Goal: Transaction & Acquisition: Purchase product/service

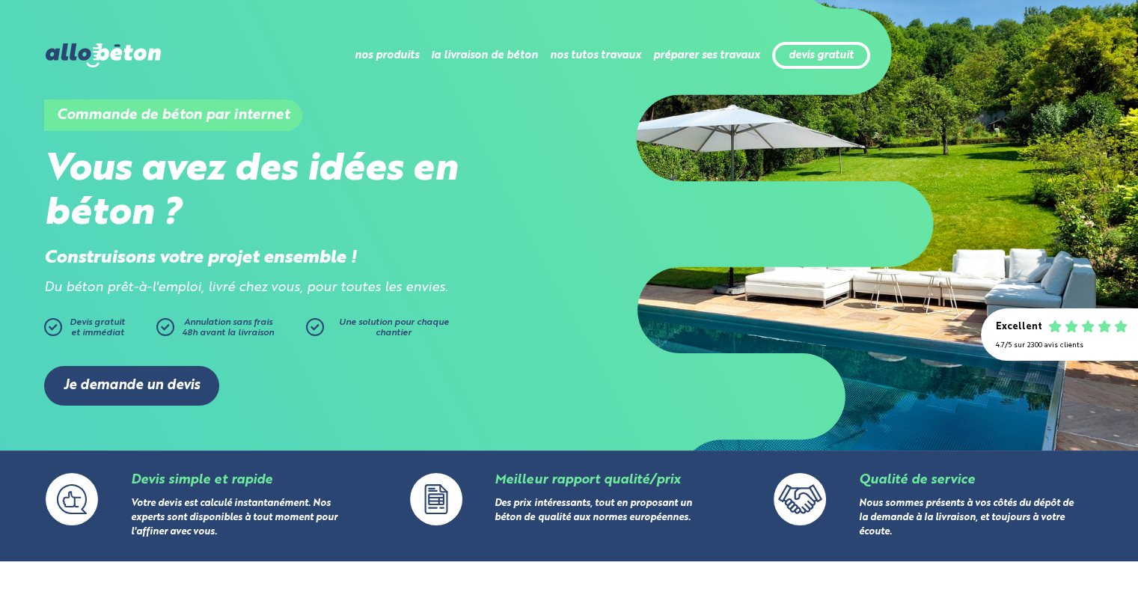
click at [159, 406] on div "Je demande un devis" at bounding box center [569, 385] width 1050 height 85
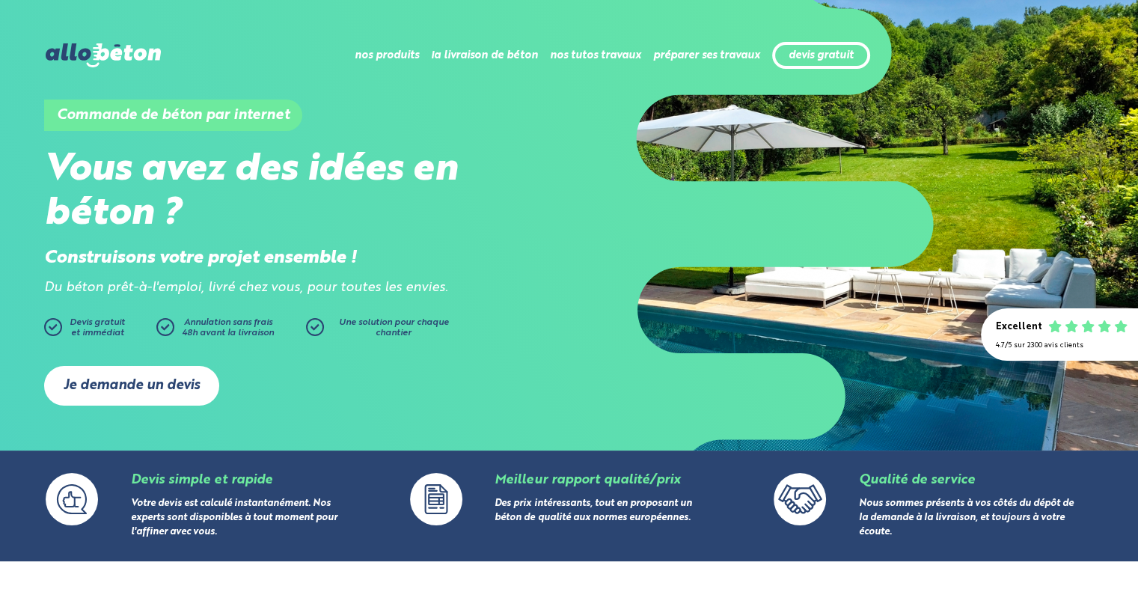
click at [165, 388] on link "Je demande un devis" at bounding box center [131, 386] width 175 height 40
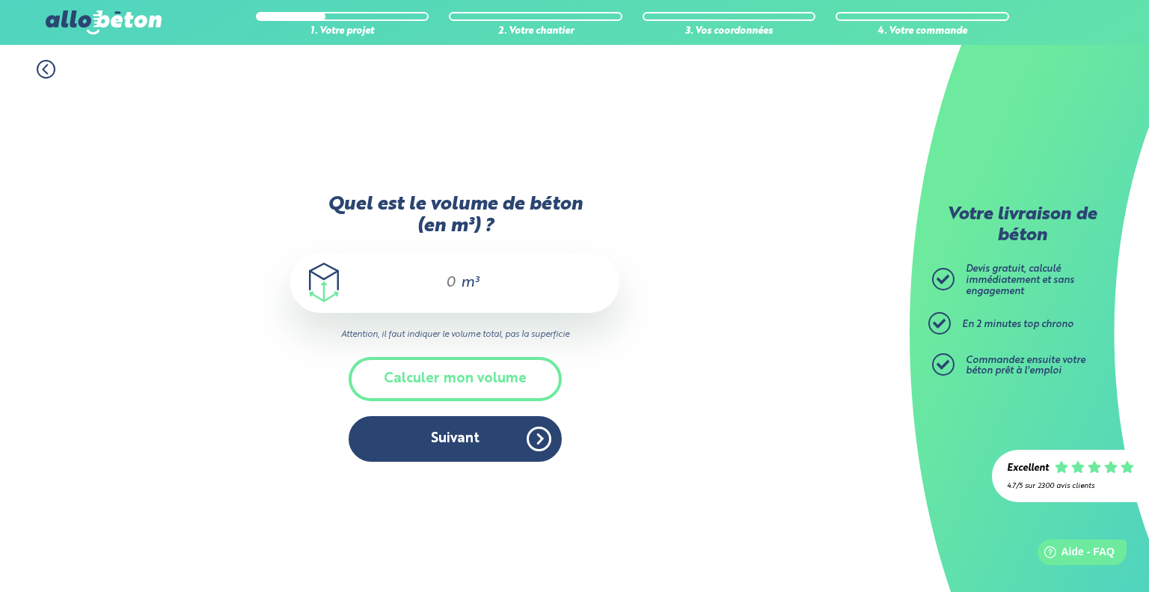
click at [529, 284] on div "m³" at bounding box center [454, 283] width 329 height 60
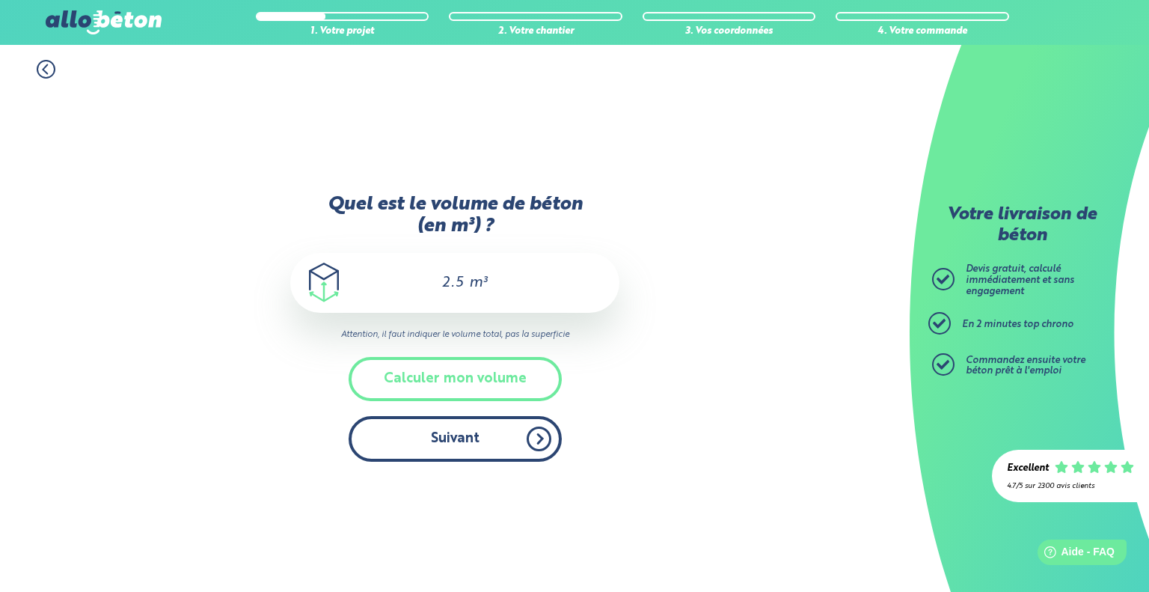
type input "2.5"
click at [494, 433] on button "Suivant" at bounding box center [455, 439] width 213 height 46
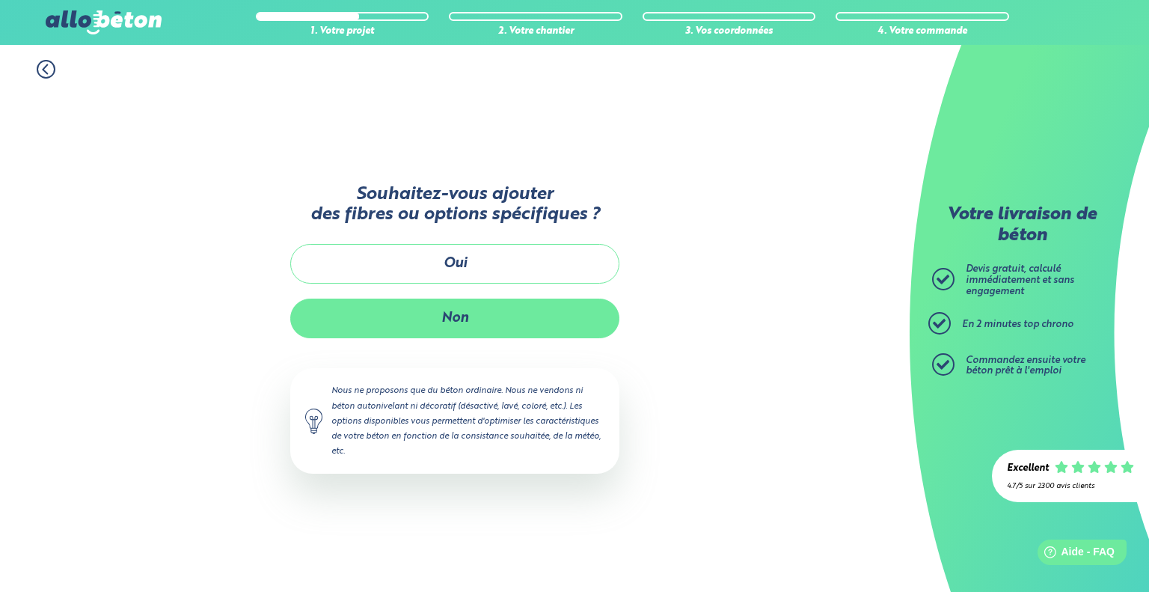
click at [477, 303] on button "Non" at bounding box center [454, 319] width 329 height 40
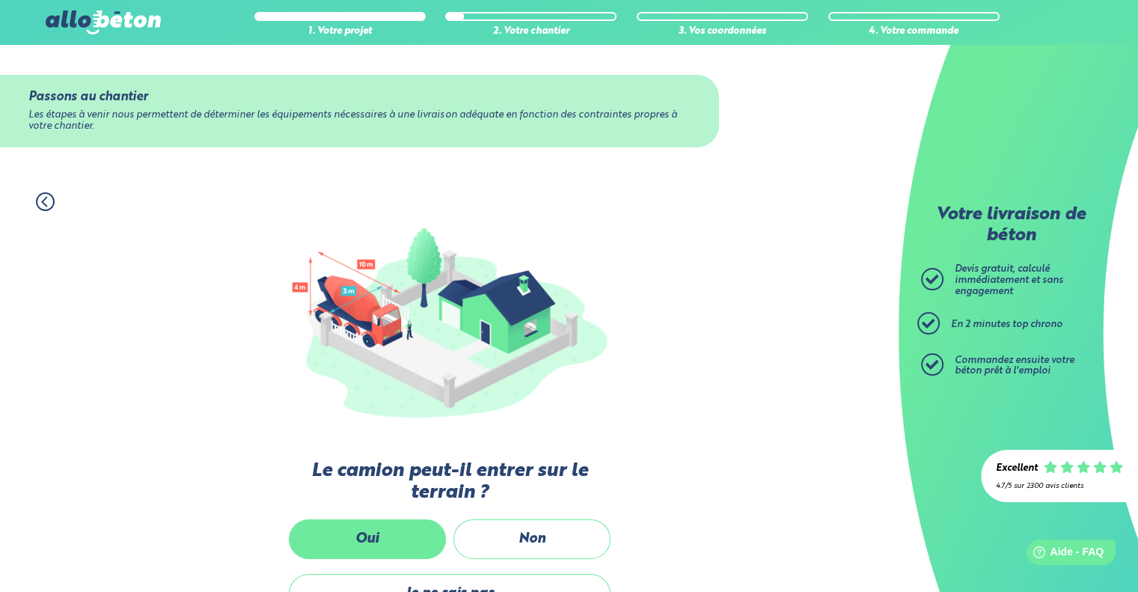
click at [329, 540] on label "Oui" at bounding box center [367, 539] width 157 height 40
click at [0, 0] on input "Oui" at bounding box center [0, 0] width 0 height 0
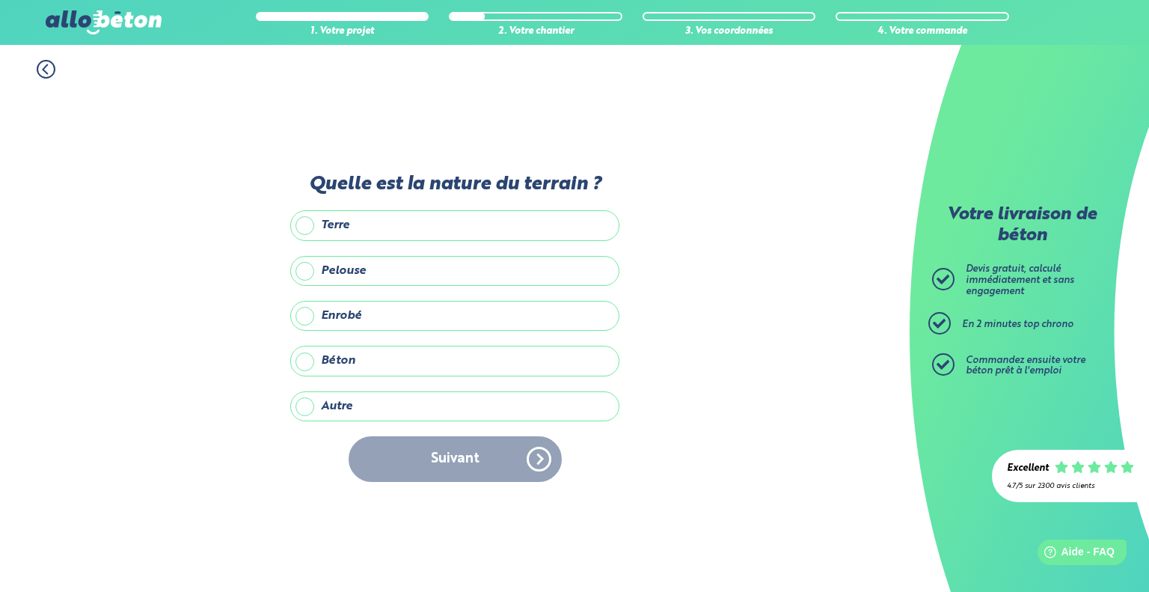
click at [383, 233] on label "Terre" at bounding box center [454, 225] width 329 height 30
click at [0, 0] on input "Terre" at bounding box center [0, 0] width 0 height 0
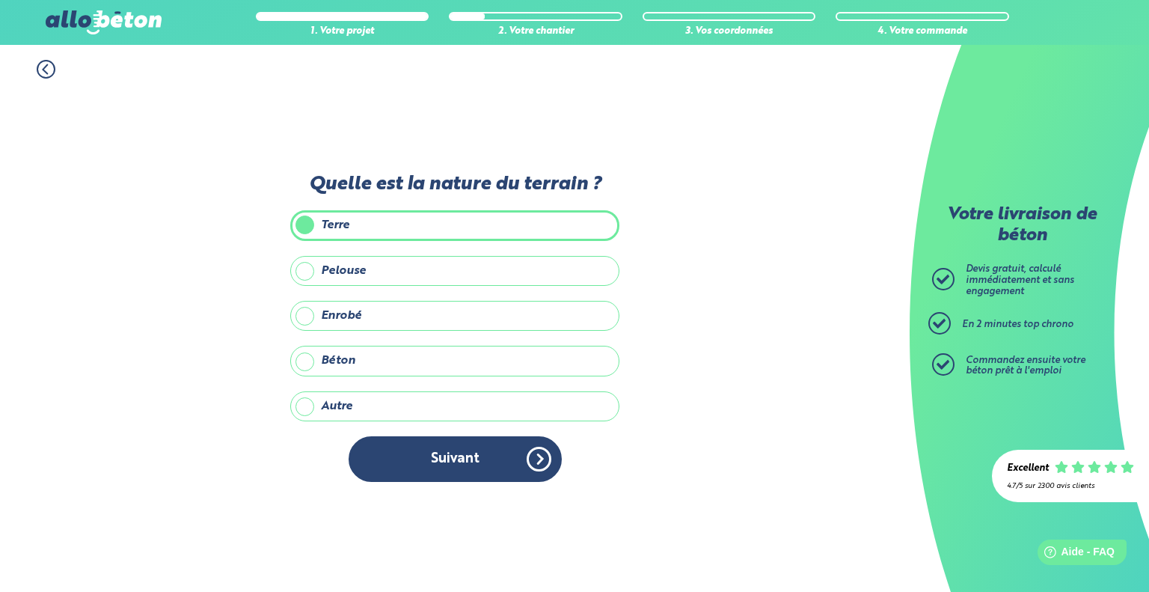
click at [464, 490] on div "Quelle est la nature du terrain ? Terre Pelouse Enrobé Béton Autre Précisez la …" at bounding box center [454, 336] width 329 height 324
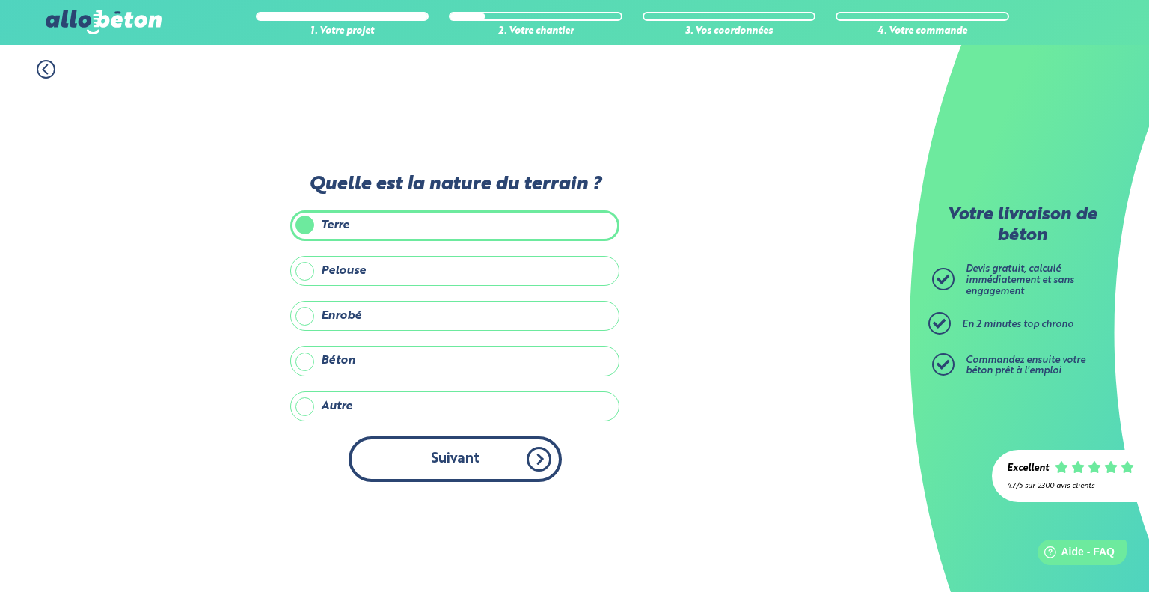
click at [467, 451] on button "Suivant" at bounding box center [455, 459] width 213 height 46
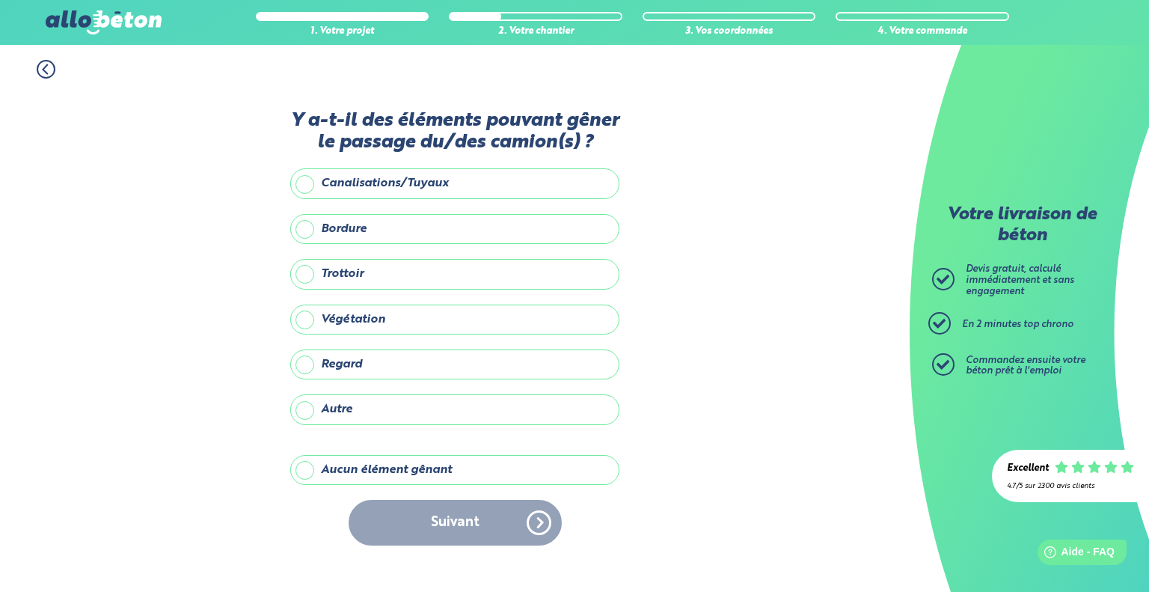
click at [382, 398] on label "Autre" at bounding box center [454, 409] width 329 height 30
click at [0, 0] on input "Autre" at bounding box center [0, 0] width 0 height 0
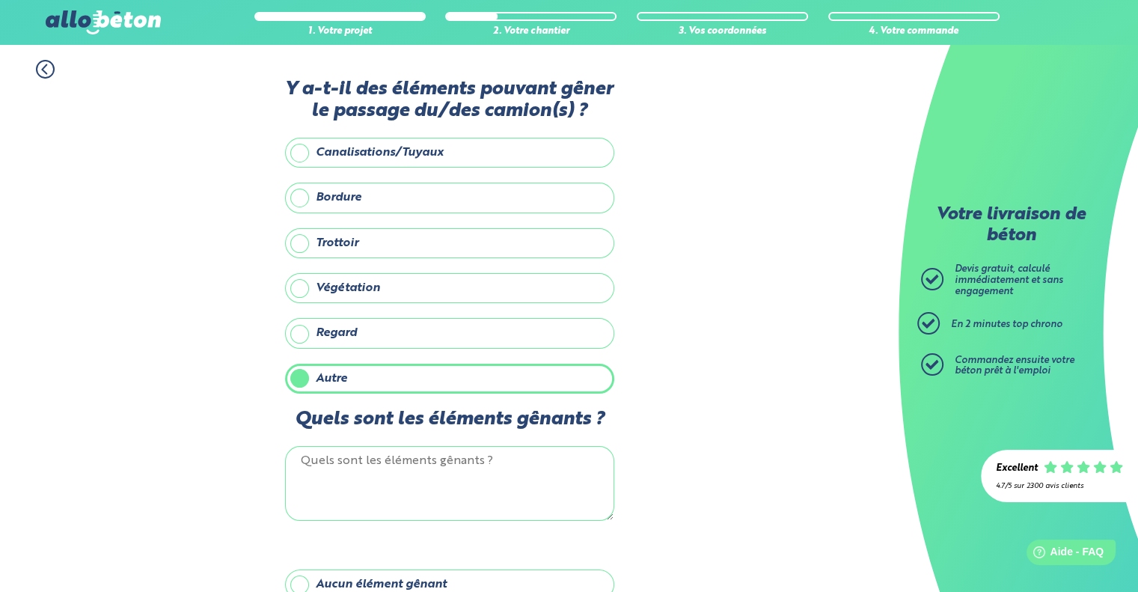
scroll to position [79, 0]
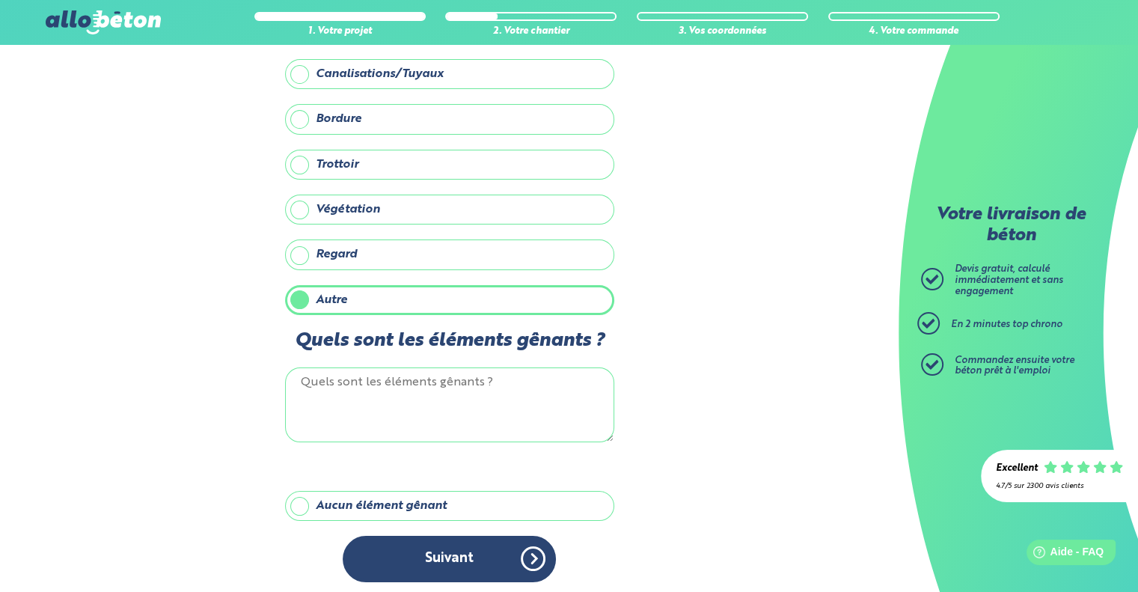
click at [395, 500] on label "Aucun élément gênant" at bounding box center [449, 506] width 329 height 30
click at [0, 0] on input "Aucun élément gênant" at bounding box center [0, 0] width 0 height 0
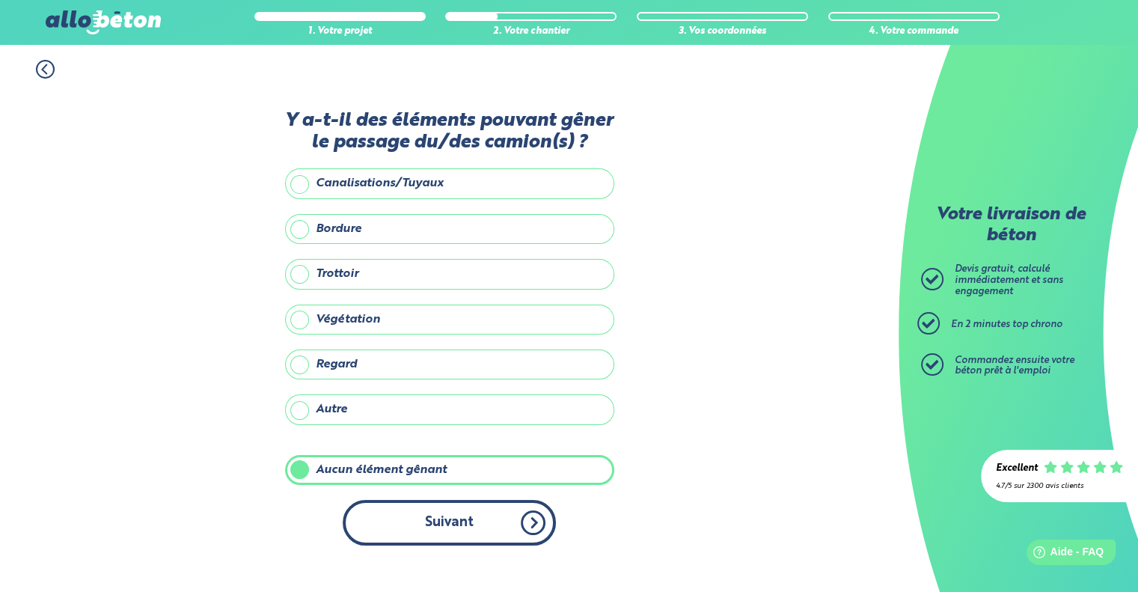
scroll to position [0, 0]
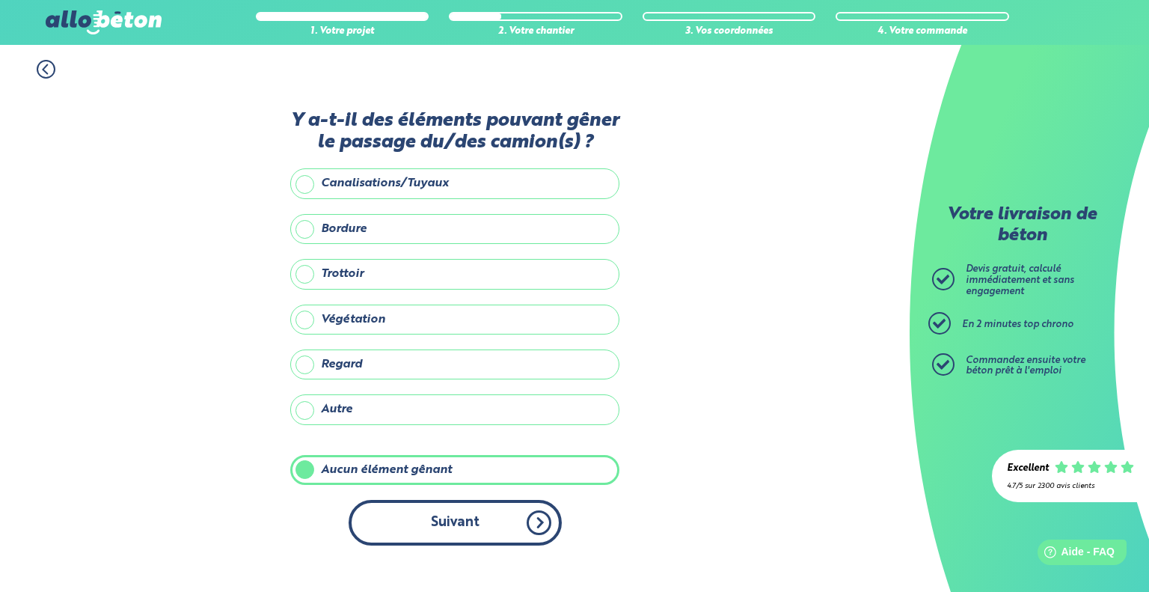
click at [433, 526] on button "Suivant" at bounding box center [455, 523] width 213 height 46
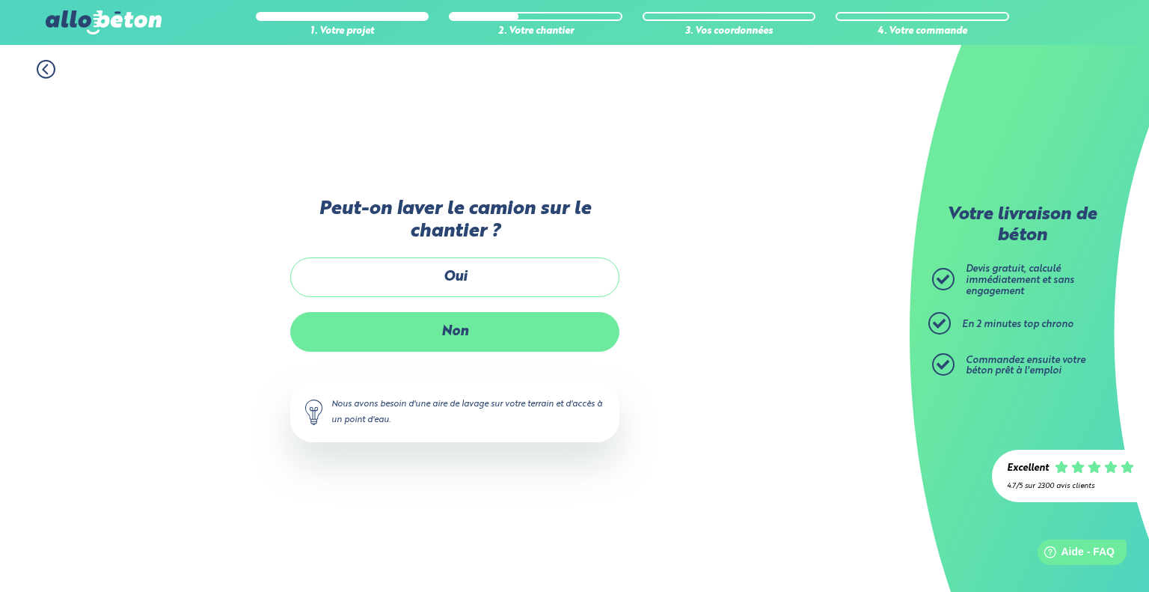
click at [467, 347] on label "Non" at bounding box center [454, 332] width 329 height 40
click at [0, 0] on input "Non" at bounding box center [0, 0] width 0 height 0
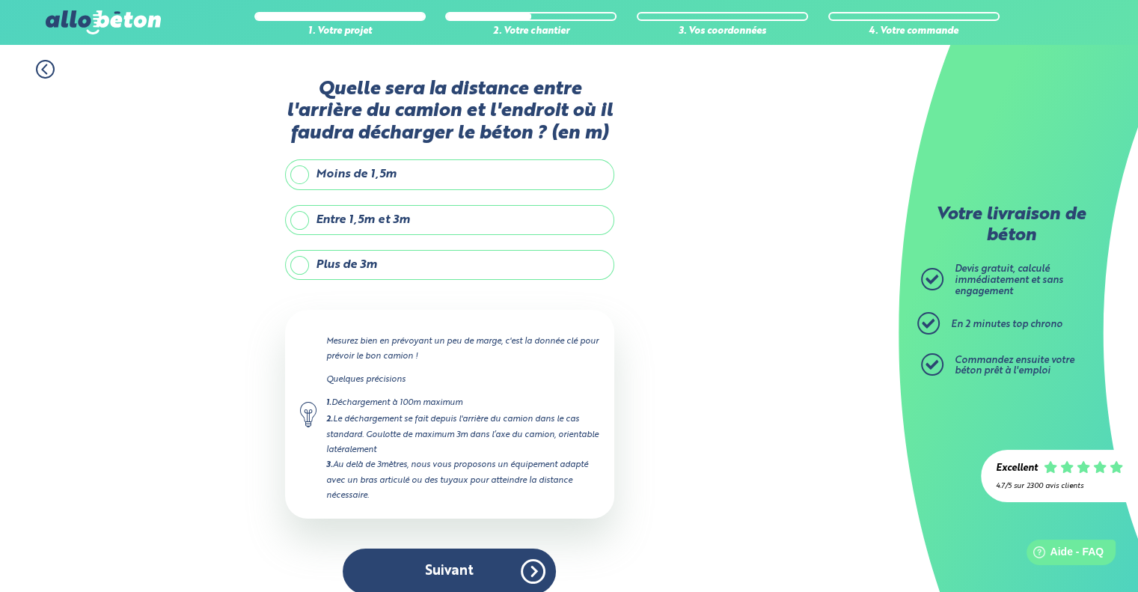
click at [428, 230] on label "Entre 1,5m et 3m" at bounding box center [449, 220] width 329 height 30
click at [0, 0] on input "Entre 1,5m et 3m" at bounding box center [0, 0] width 0 height 0
type input "3"
click at [417, 266] on label "Plus de 3m" at bounding box center [449, 265] width 329 height 30
click at [0, 0] on input "Plus de 3m" at bounding box center [0, 0] width 0 height 0
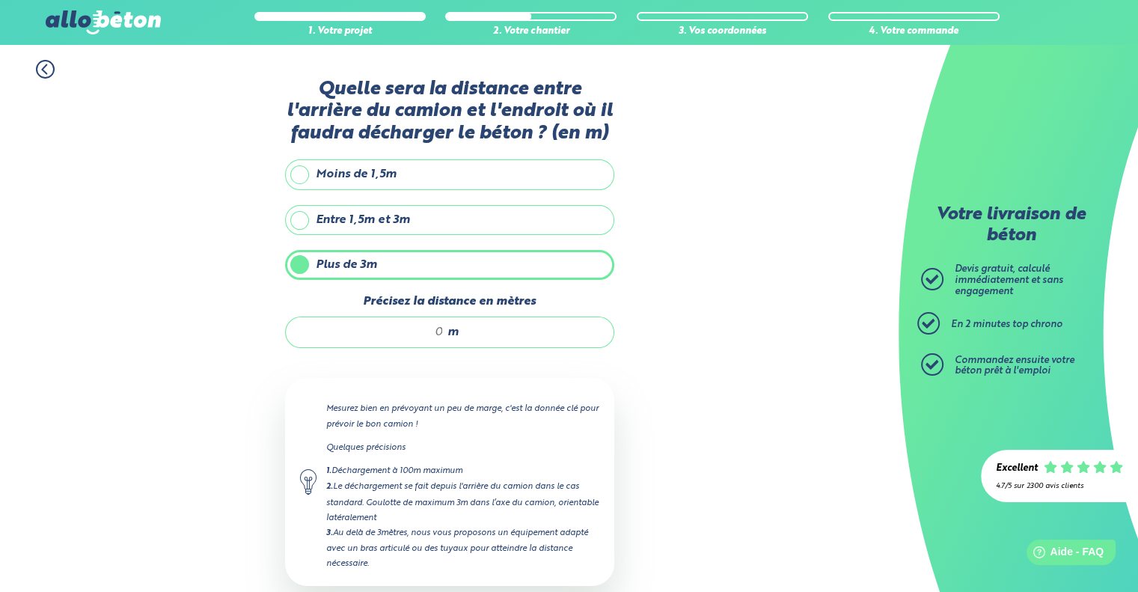
click at [395, 354] on div "Quelle sera la distance entre l'arrière du camion et l'endroit où il faudra déc…" at bounding box center [449, 378] width 329 height 599
click at [408, 338] on div "m" at bounding box center [449, 332] width 329 height 31
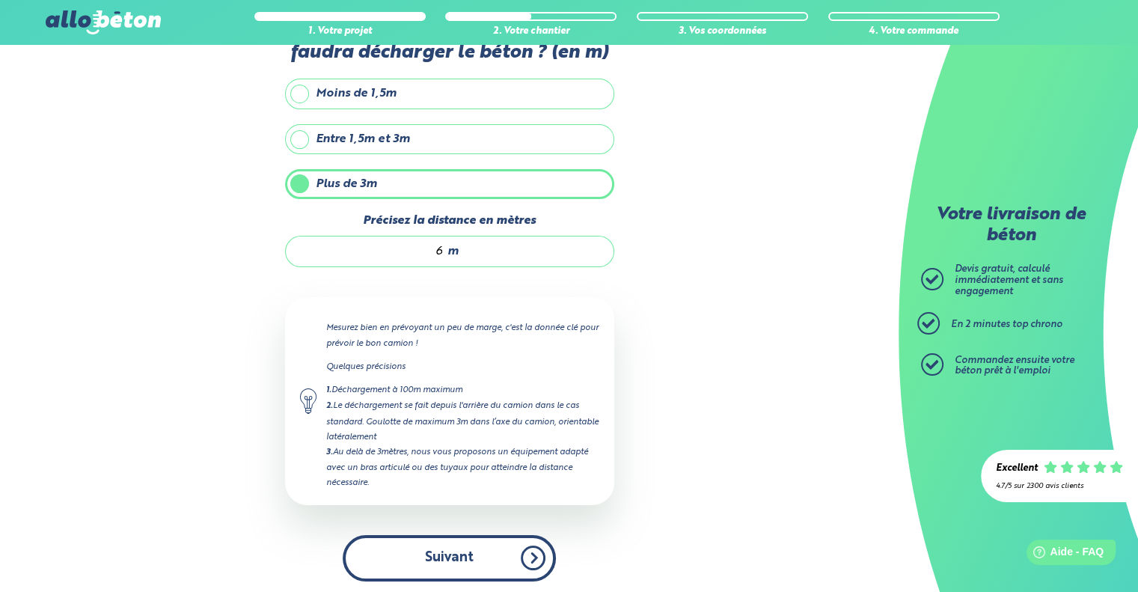
type input "6"
click at [439, 538] on button "Suivant" at bounding box center [449, 558] width 213 height 46
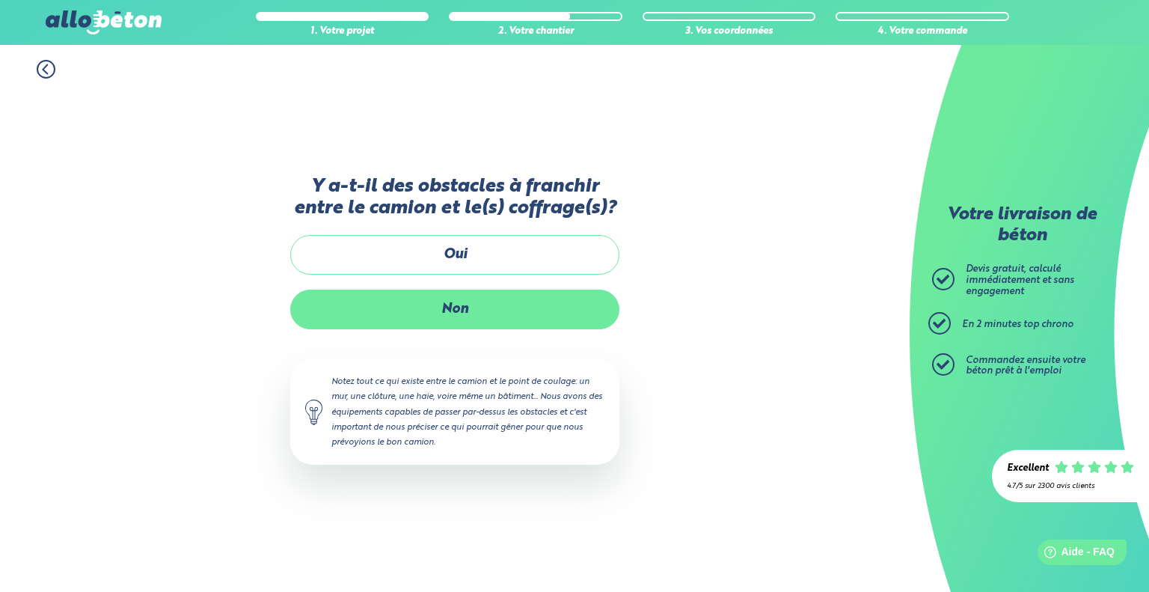
click at [453, 304] on label "Non" at bounding box center [454, 310] width 329 height 40
click at [0, 0] on input "Non" at bounding box center [0, 0] width 0 height 0
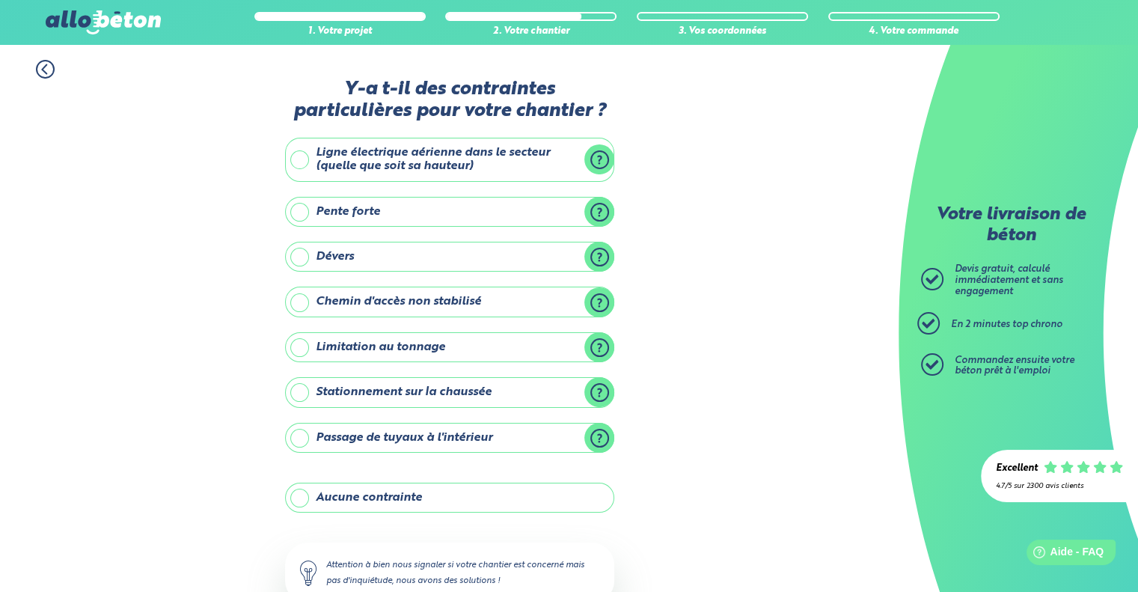
scroll to position [99, 0]
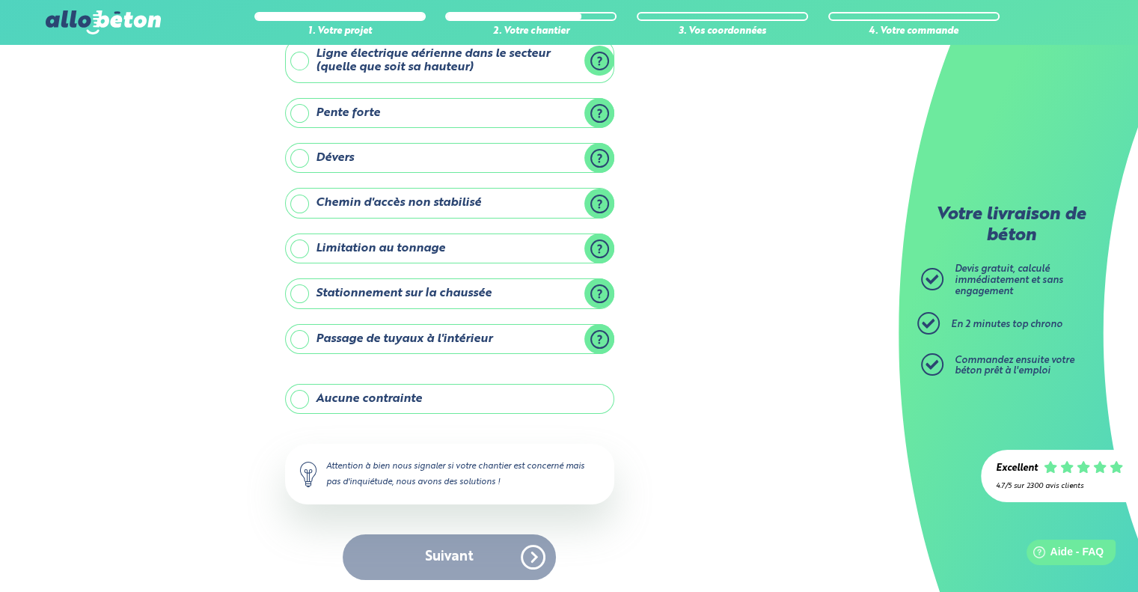
click at [425, 566] on div "Suivant" at bounding box center [449, 557] width 329 height 46
click at [388, 107] on label "Pente forte" at bounding box center [449, 113] width 329 height 30
click at [0, 0] on input "Pente forte" at bounding box center [0, 0] width 0 height 0
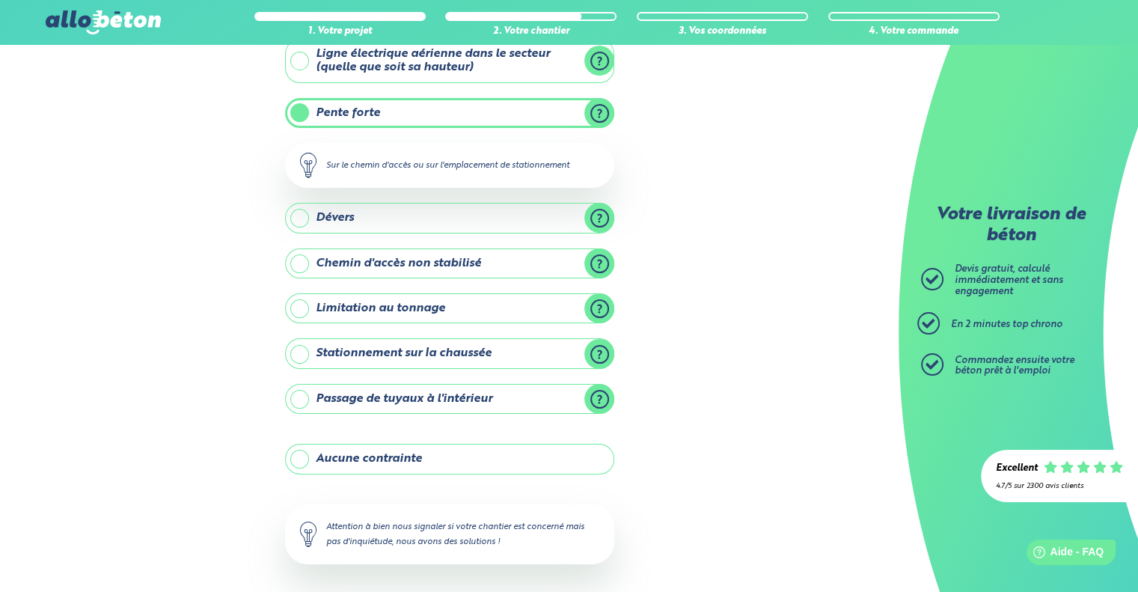
scroll to position [159, 0]
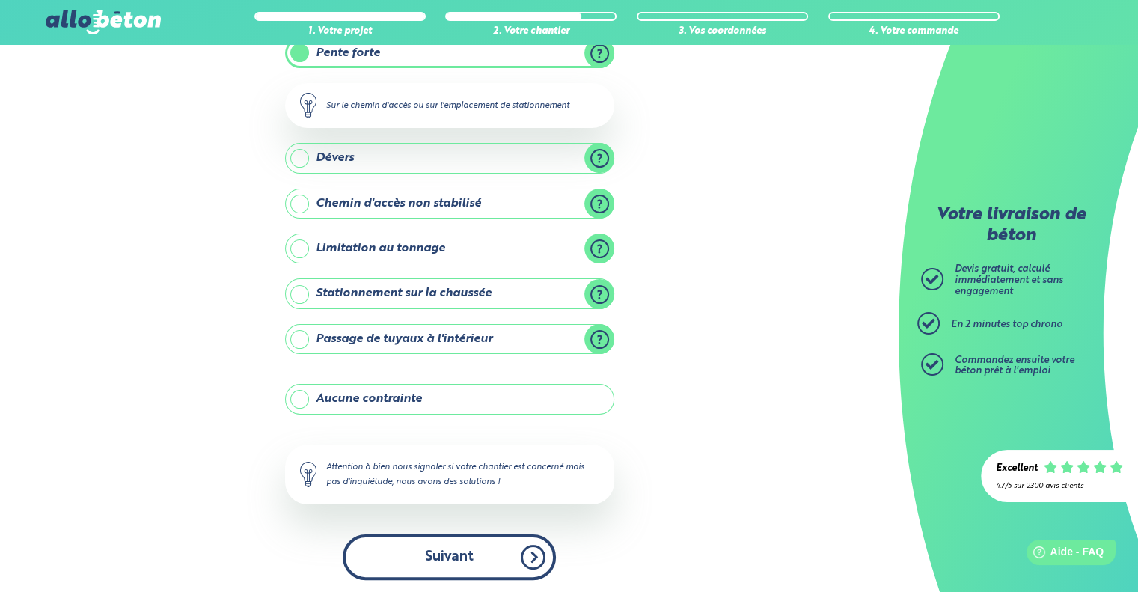
click at [484, 558] on button "Suivant" at bounding box center [449, 557] width 213 height 46
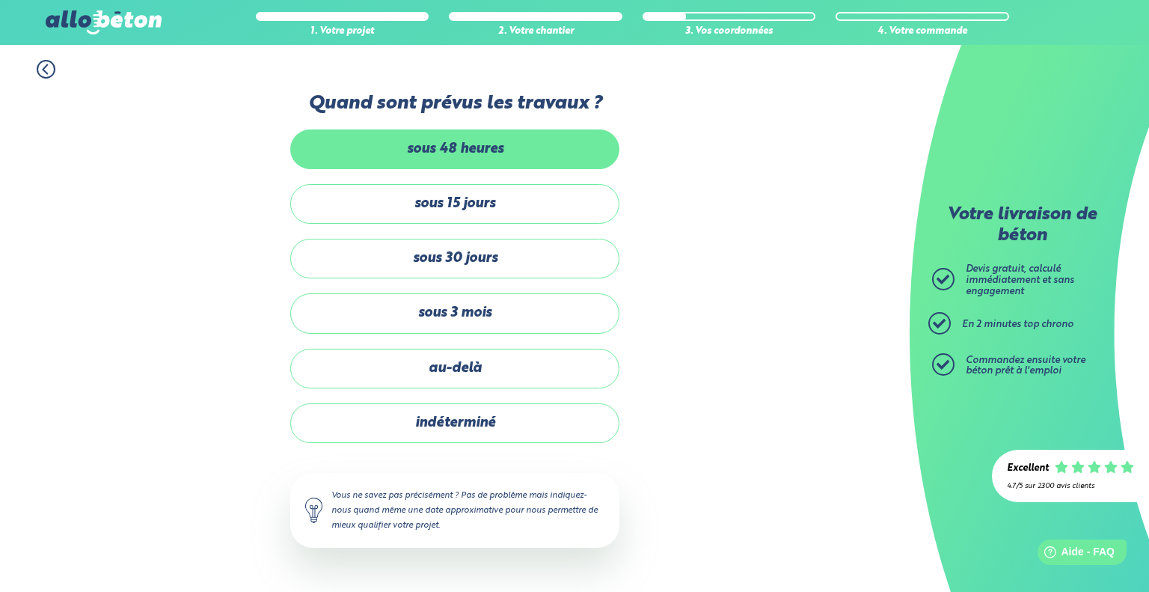
click at [503, 155] on label "sous 48 heures" at bounding box center [454, 149] width 329 height 40
click at [0, 0] on input "sous 48 heures" at bounding box center [0, 0] width 0 height 0
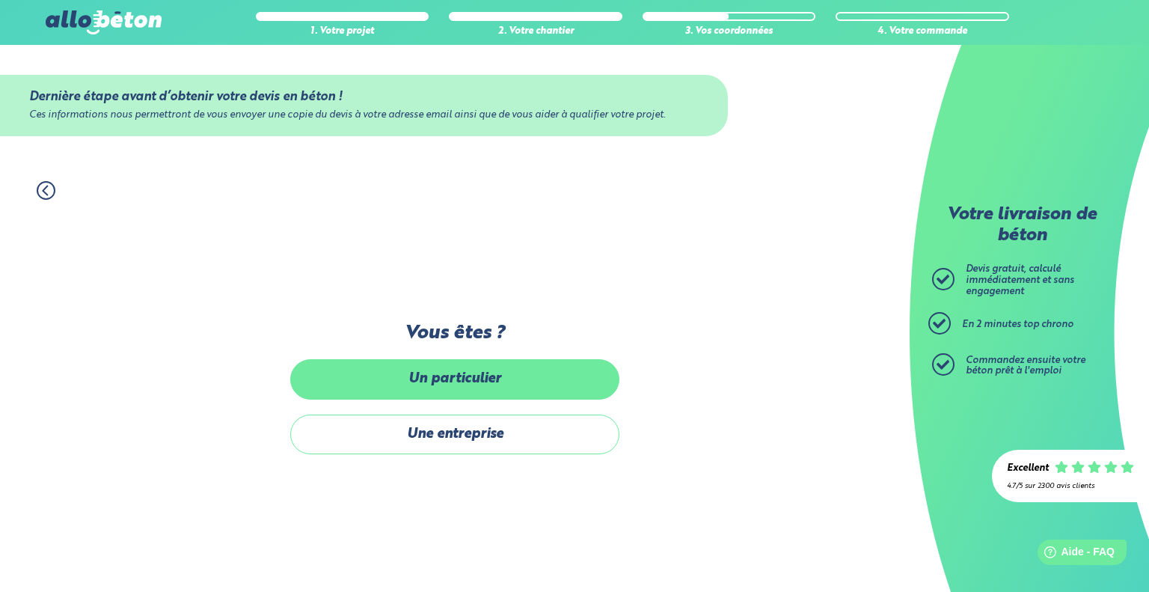
click at [502, 383] on label "Un particulier" at bounding box center [454, 379] width 329 height 40
click at [0, 0] on input "Un particulier" at bounding box center [0, 0] width 0 height 0
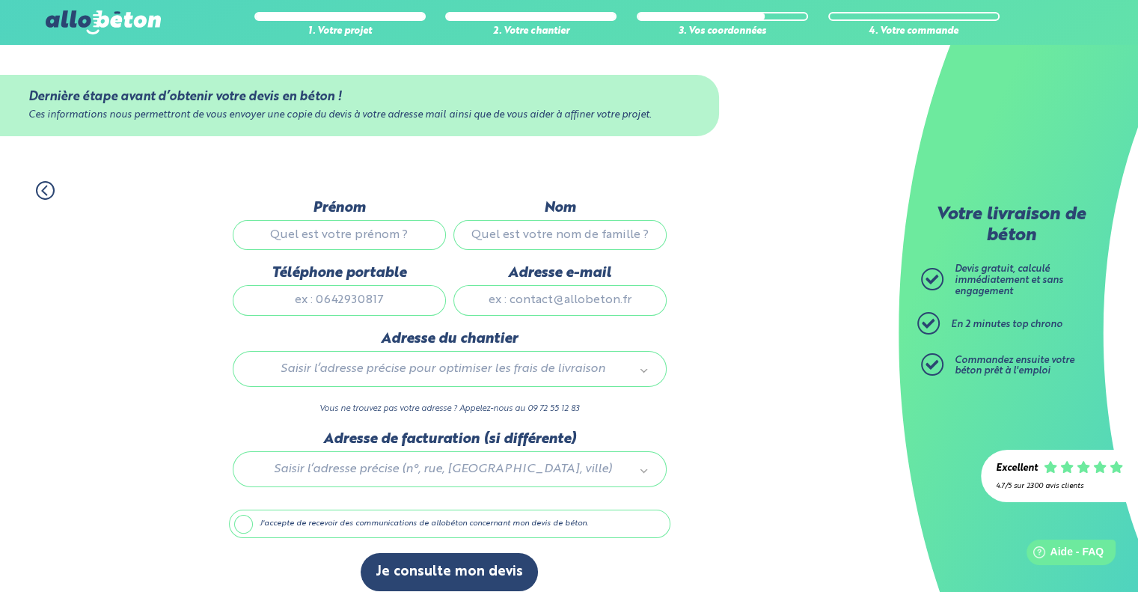
click at [365, 228] on input "Prénom" at bounding box center [339, 235] width 213 height 30
type input "Ryan"
type input "COZIC"
type input "0626676732"
type input "ryan.cozic@spie.com"
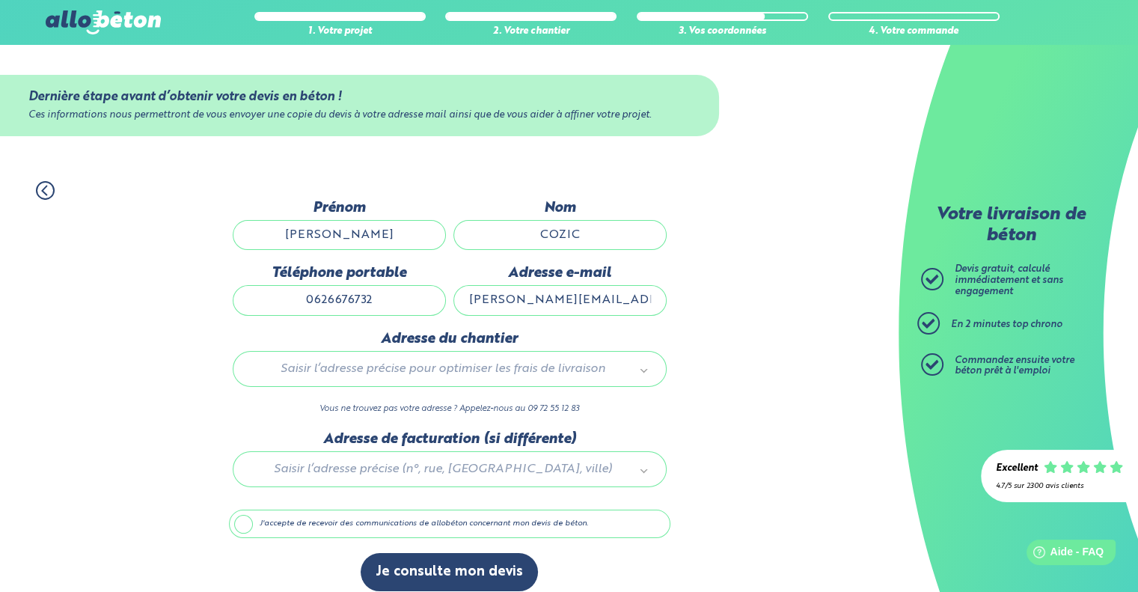
type input "2 rue blaise pascal"
click at [373, 236] on input "Ryan" at bounding box center [339, 235] width 213 height 30
click at [587, 299] on input "ryan.cozic@spie.com" at bounding box center [559, 300] width 213 height 30
type input "ryan.cozic@outlook.com"
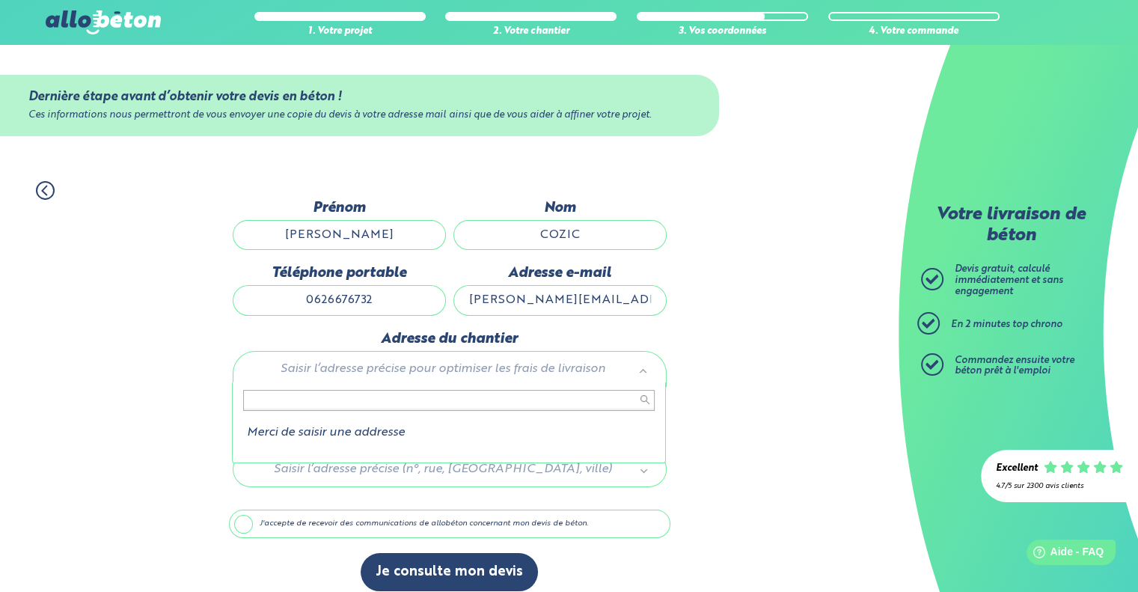
type input "m"
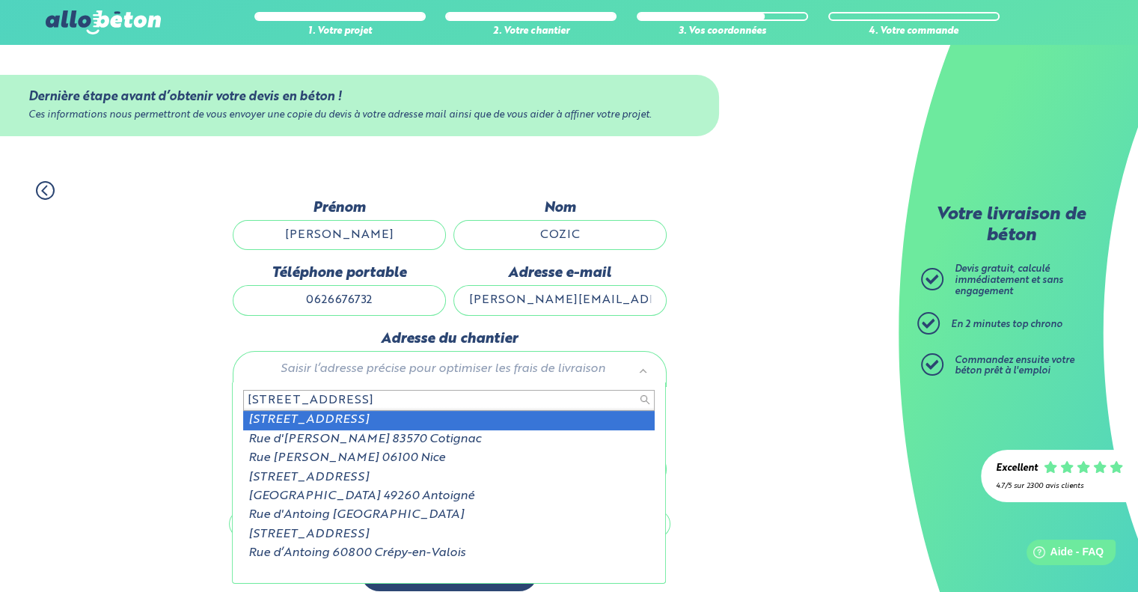
type input "6 bis rue d'antoigné"
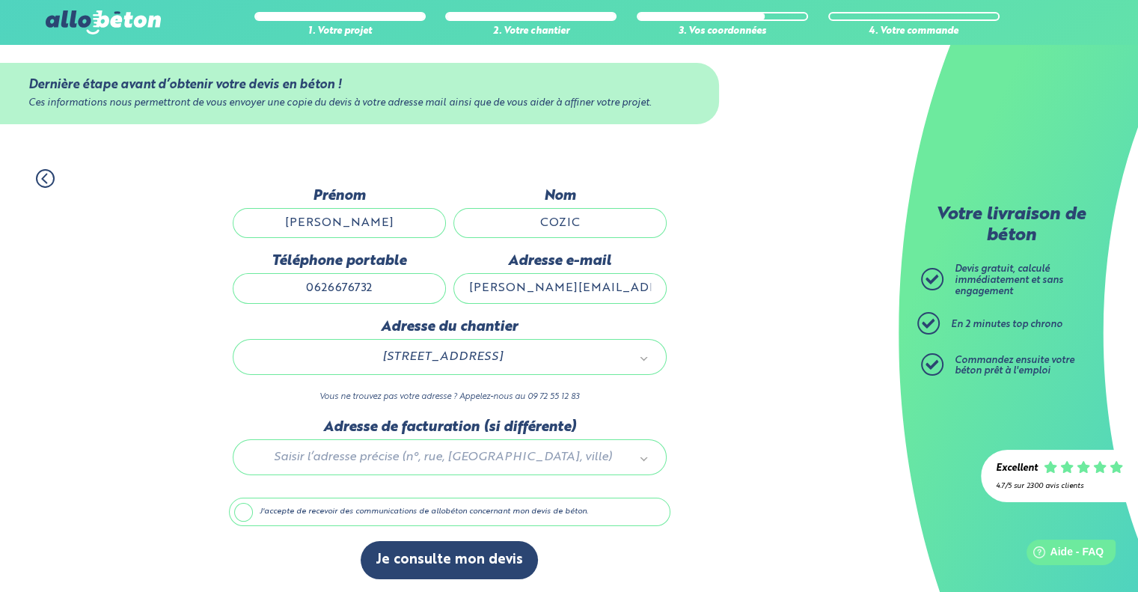
click at [263, 509] on label "J'accepte de recevoir des communications de allobéton concernant mon devis de b…" at bounding box center [450, 512] width 442 height 28
click at [0, 0] on input "J'accepte de recevoir des communications de allobéton concernant mon devis de b…" at bounding box center [0, 0] width 0 height 0
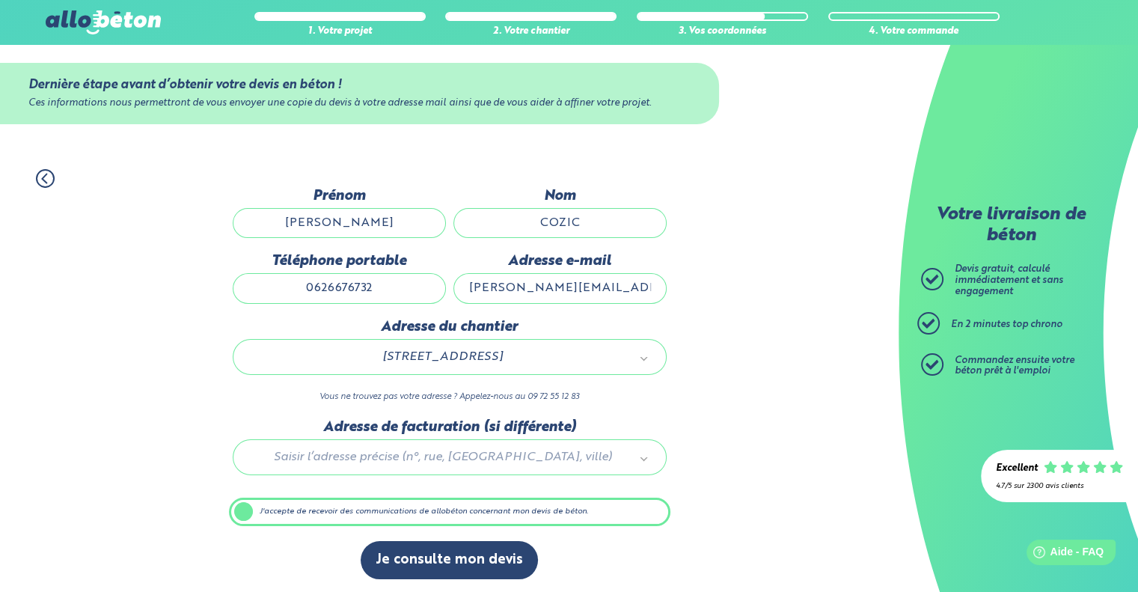
scroll to position [12, 0]
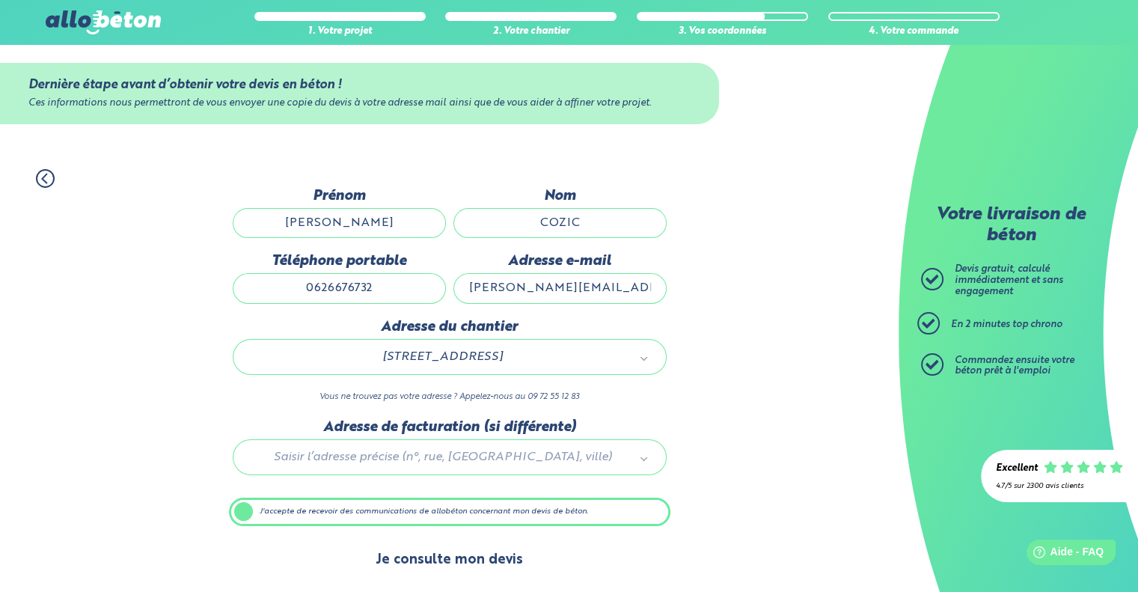
click at [434, 559] on button "Je consulte mon devis" at bounding box center [449, 560] width 177 height 38
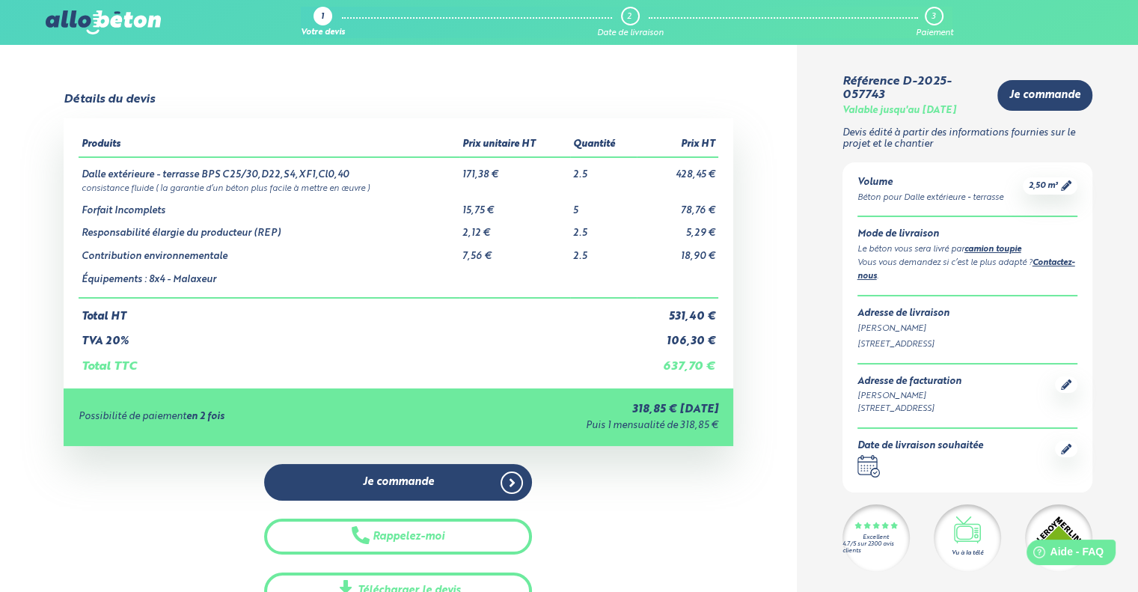
scroll to position [150, 0]
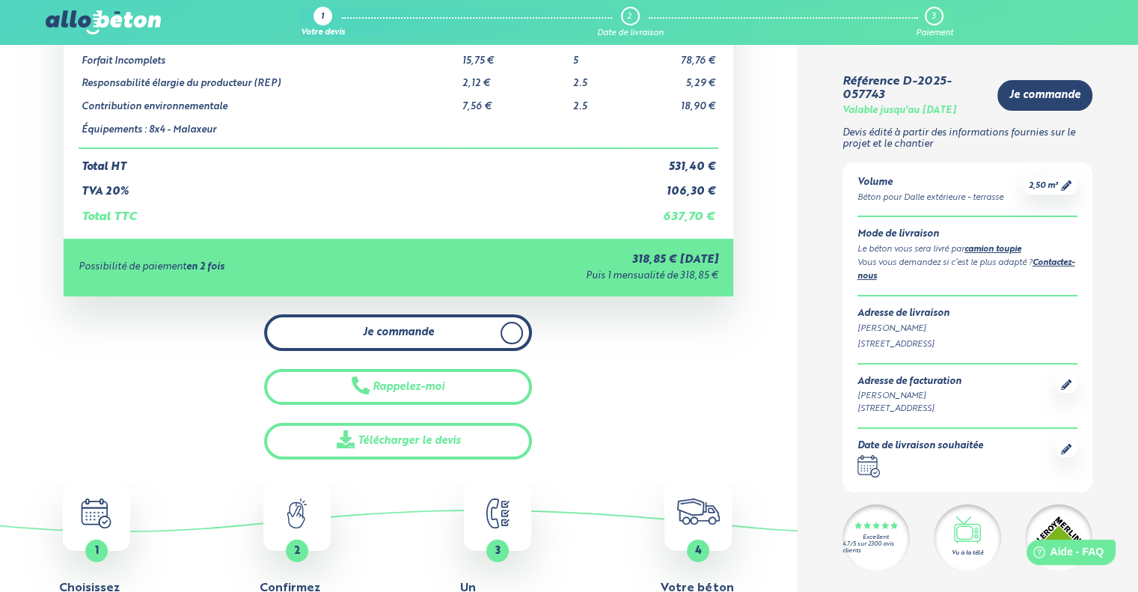
click at [372, 334] on span "Je commande" at bounding box center [398, 332] width 71 height 13
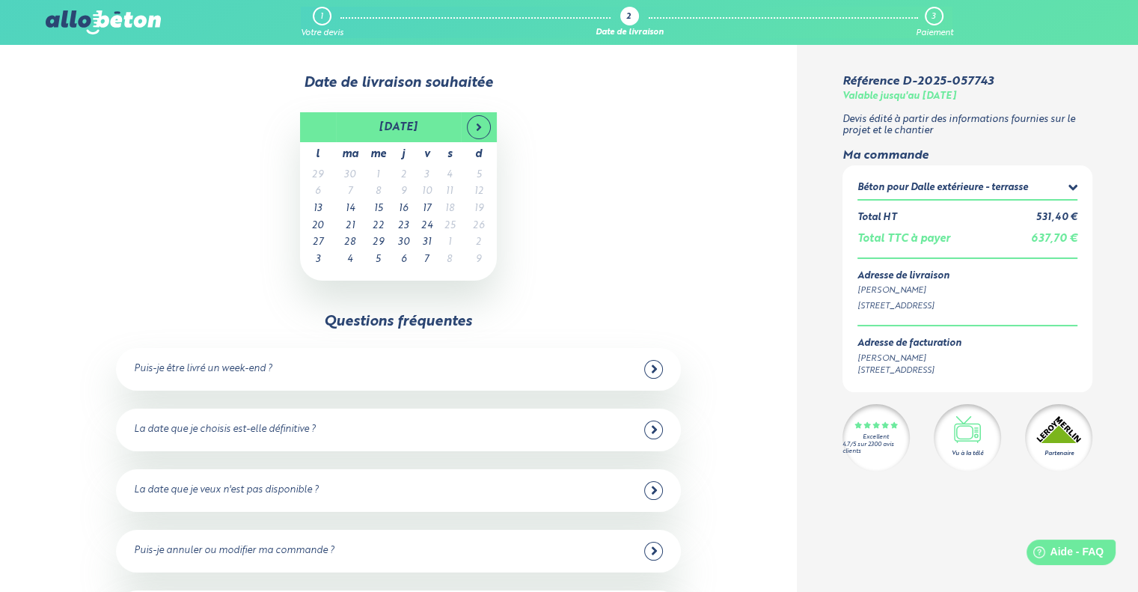
click at [425, 193] on td "10" at bounding box center [426, 191] width 23 height 17
click at [432, 191] on td "10" at bounding box center [426, 191] width 23 height 17
click at [431, 189] on td "10" at bounding box center [426, 191] width 23 height 17
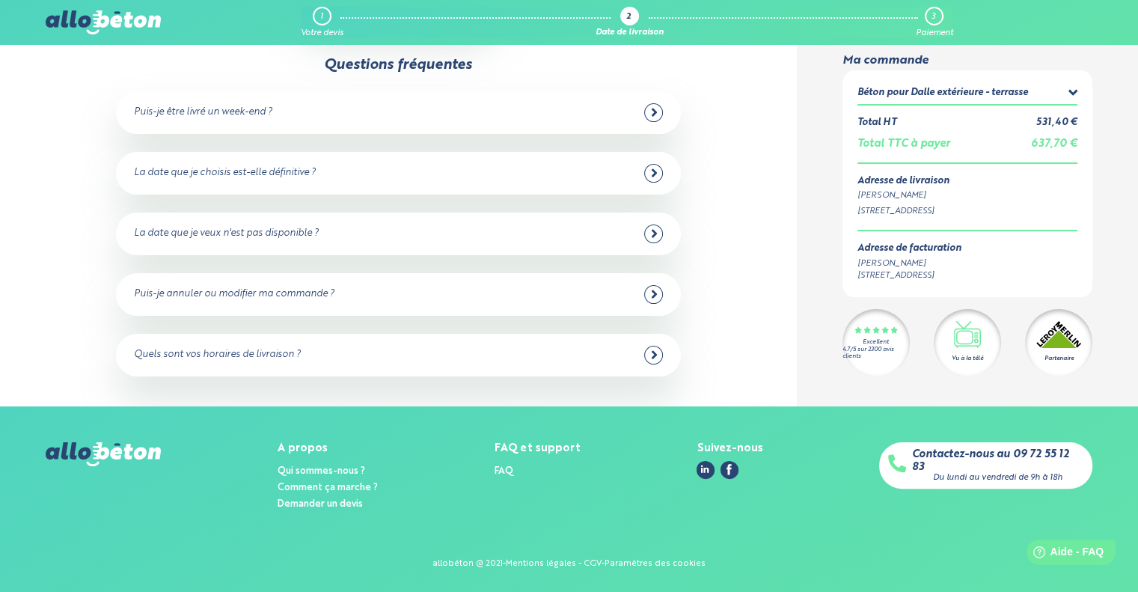
click at [501, 120] on div "Puis-je être livré un week-end ?" at bounding box center [398, 112] width 528 height 19
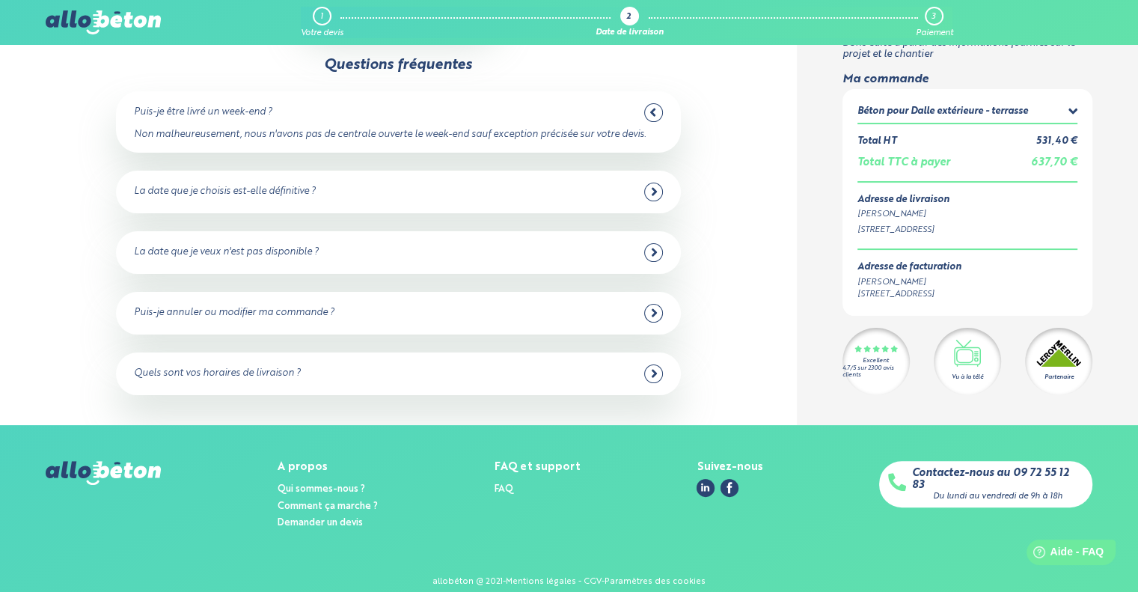
click at [428, 192] on div "La date que je choisis est-elle définitive ?" at bounding box center [398, 192] width 528 height 19
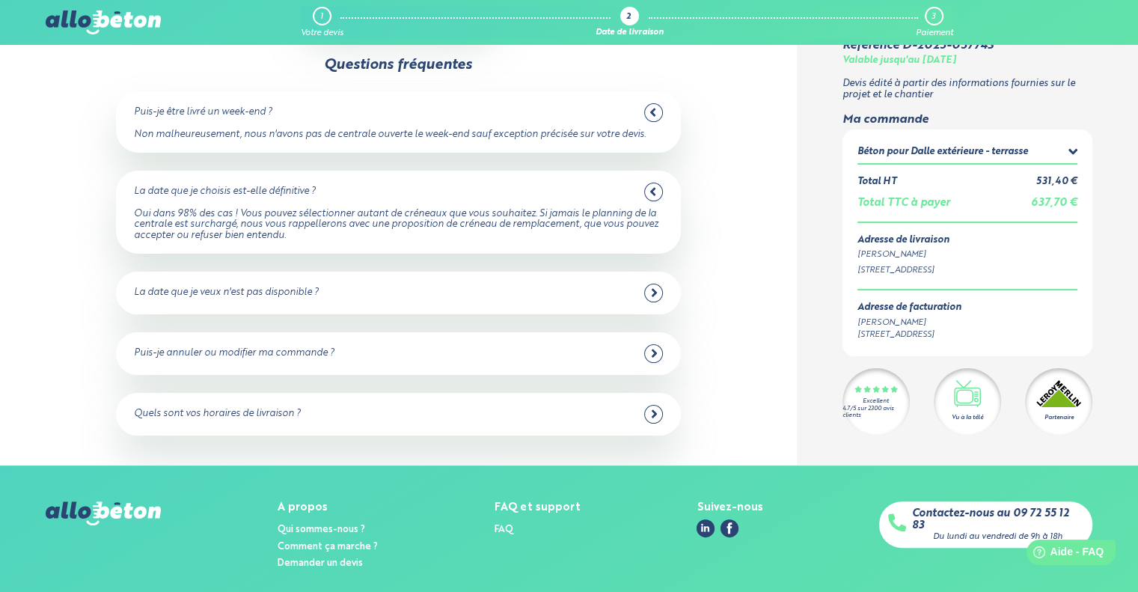
click at [325, 287] on div "La date que je veux n'est pas disponible ?" at bounding box center [398, 293] width 528 height 19
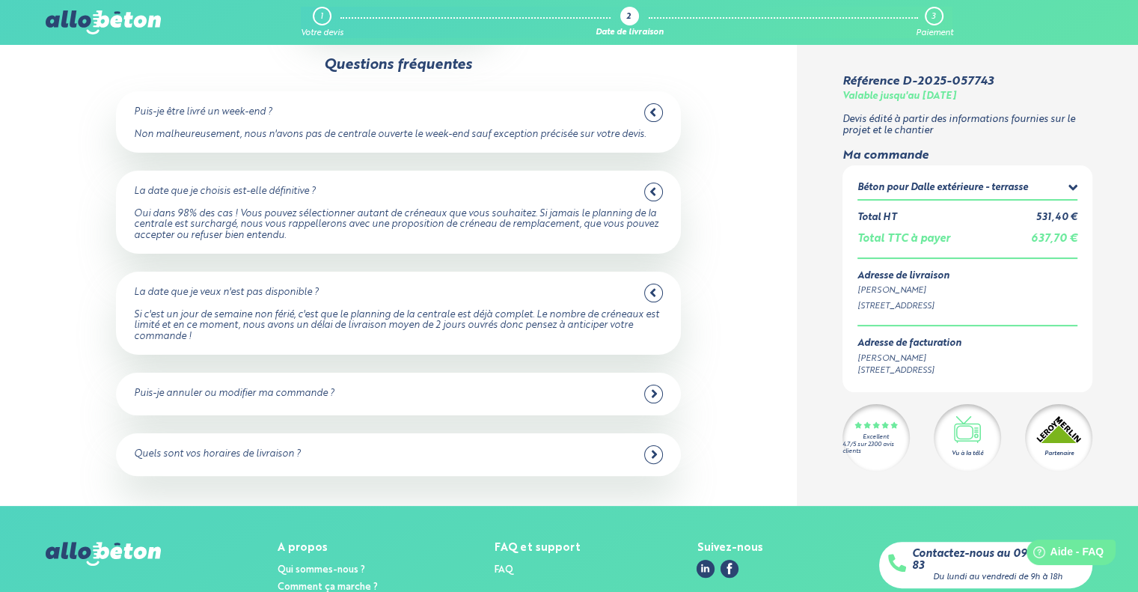
click at [517, 366] on div "Puis-je être livré un week-end ? Non malheureusement, nous n'avons pas de centr…" at bounding box center [398, 283] width 564 height 385
drag, startPoint x: 712, startPoint y: 412, endPoint x: 635, endPoint y: 394, distance: 79.0
click at [699, 409] on div "Questions fréquentes Puis-je être livré un week-end ? Non malheureusement, nous…" at bounding box center [399, 266] width 706 height 419
click at [635, 394] on div "Puis-je annuler ou modifier ma commande ?" at bounding box center [398, 394] width 528 height 19
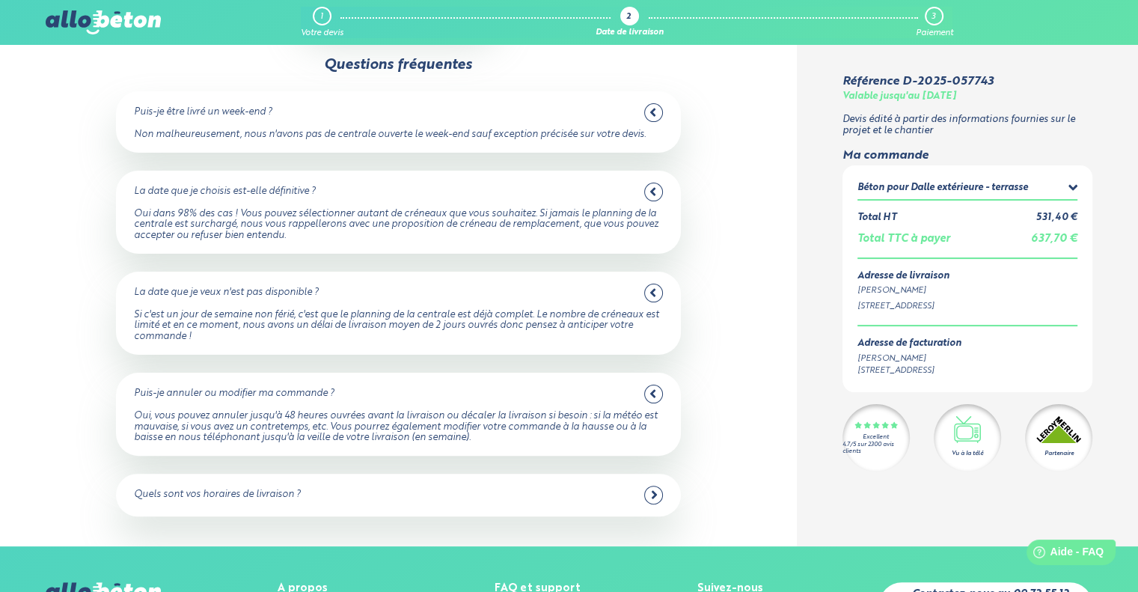
scroll to position [0, 0]
